Goal: Information Seeking & Learning: Find specific fact

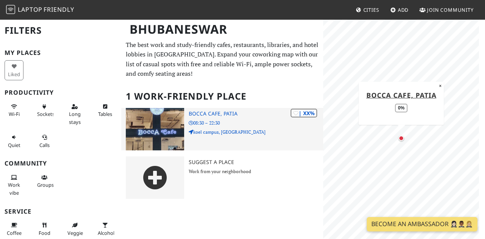
click at [200, 114] on h3 "BOCCA CAFE, PATIA" at bounding box center [256, 114] width 135 height 6
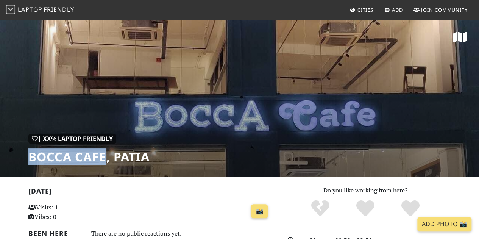
drag, startPoint x: 30, startPoint y: 158, endPoint x: 106, endPoint y: 161, distance: 76.2
click at [106, 161] on h1 "BOCCA CAFE, PATIA" at bounding box center [88, 157] width 121 height 14
copy h1 "BOCCA CAFE"
